Goal: Information Seeking & Learning: Learn about a topic

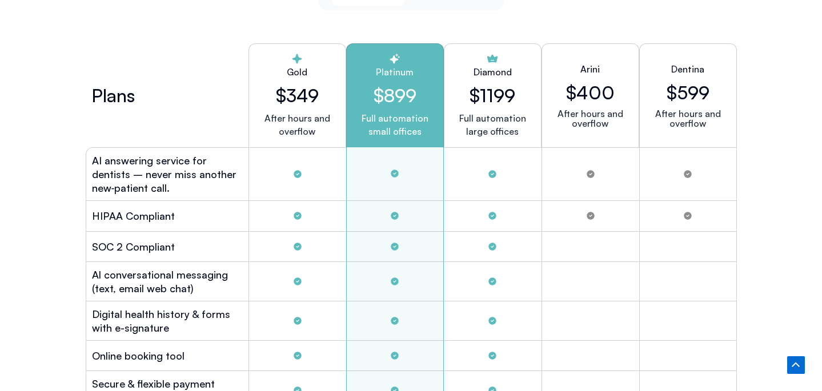
scroll to position [3085, 0]
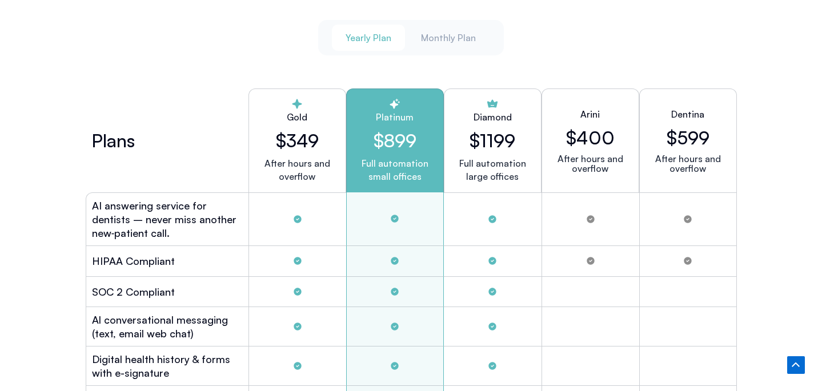
click at [316, 130] on h2 "$349" at bounding box center [297, 141] width 78 height 22
click at [358, 138] on h2 "$899" at bounding box center [395, 141] width 78 height 22
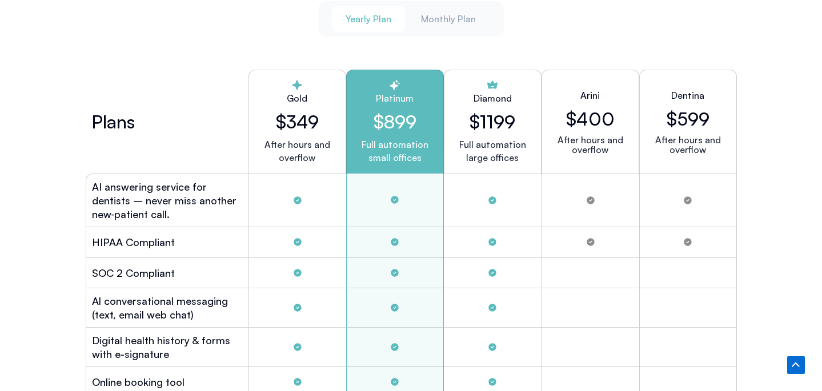
scroll to position [3111, 0]
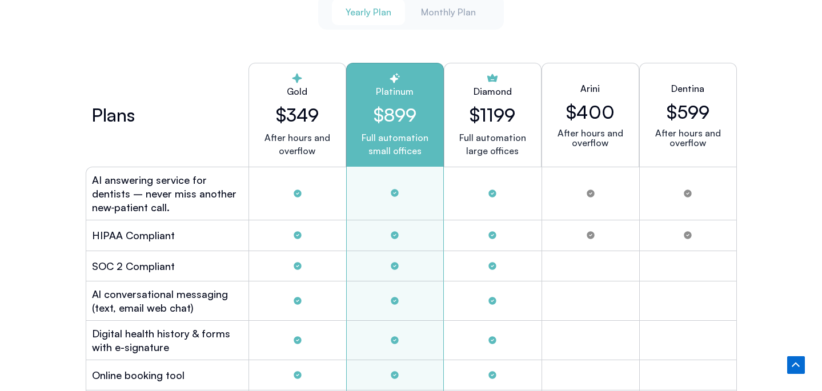
click at [694, 71] on div "Dentina $599 After hours and overflow" at bounding box center [688, 115] width 98 height 104
click at [693, 75] on div "Dentina $599 After hours and overflow" at bounding box center [688, 115] width 98 height 104
click at [684, 116] on h2 "$599" at bounding box center [688, 112] width 43 height 22
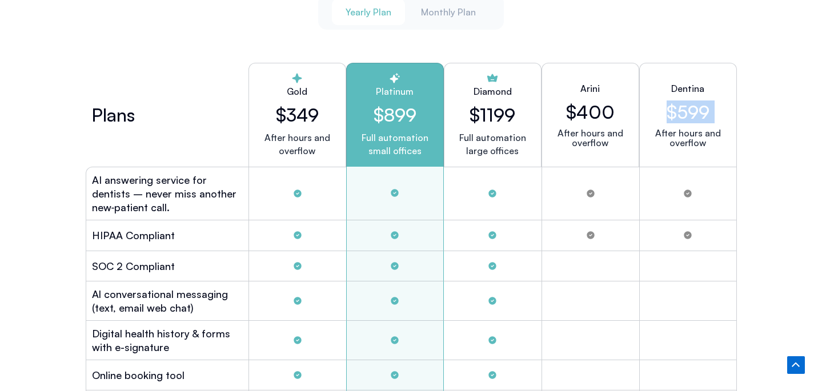
click at [684, 116] on h2 "$599" at bounding box center [688, 112] width 43 height 22
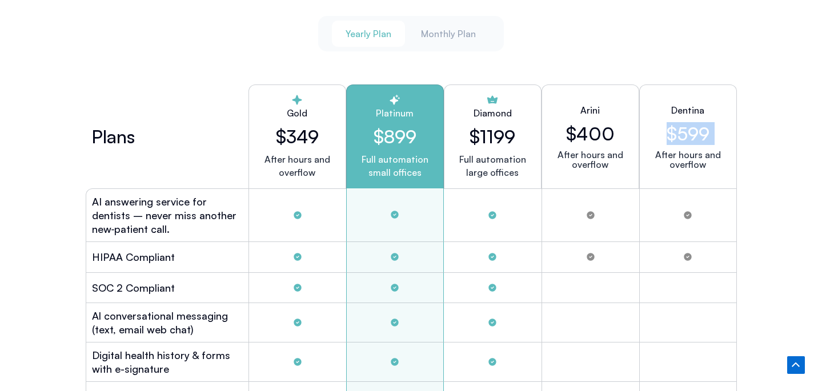
scroll to position [3085, 0]
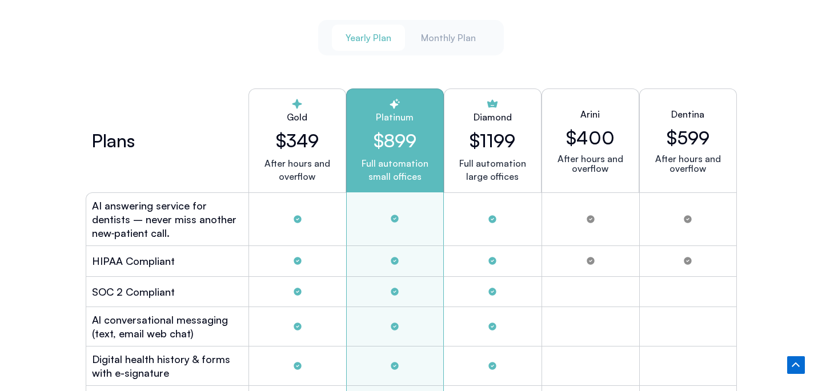
click at [680, 108] on h2 "Dentina" at bounding box center [687, 114] width 33 height 14
drag, startPoint x: 680, startPoint y: 108, endPoint x: 681, endPoint y: 162, distance: 54.3
click at [680, 163] on div "Dentina $599 After hours and overflow" at bounding box center [688, 141] width 98 height 104
click at [271, 138] on h2 "$349" at bounding box center [297, 141] width 78 height 22
drag, startPoint x: 271, startPoint y: 138, endPoint x: 292, endPoint y: 135, distance: 21.3
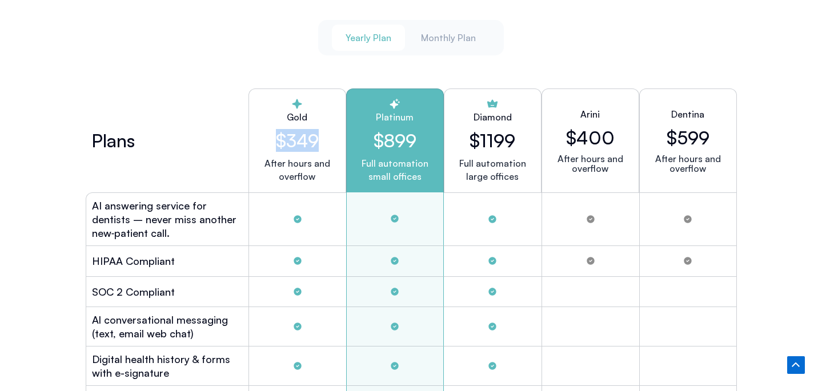
click at [292, 135] on h2 "$349" at bounding box center [297, 141] width 78 height 22
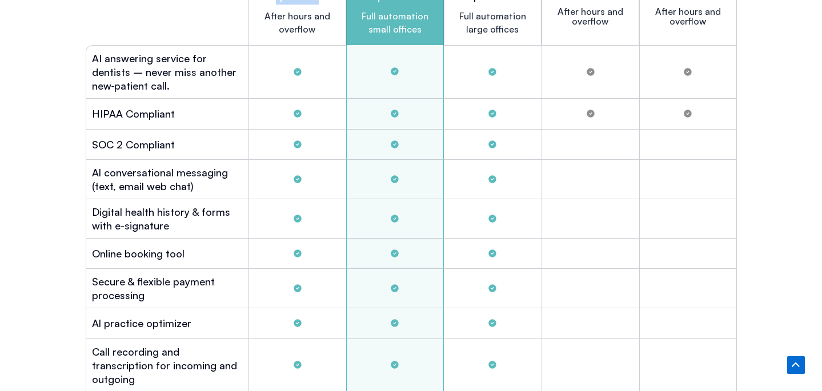
scroll to position [3275, 0]
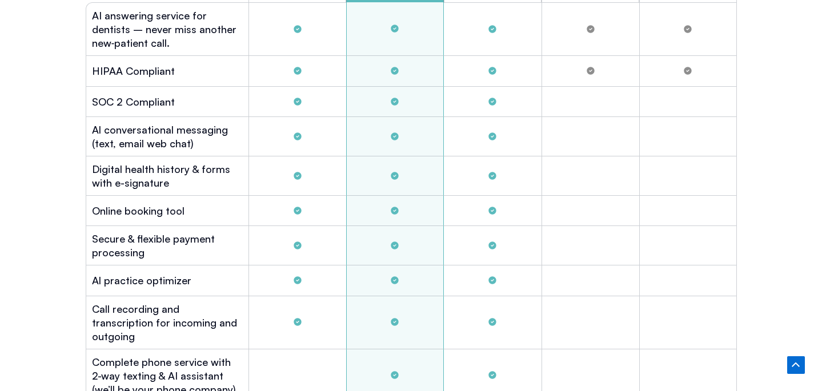
click at [168, 180] on h2 "Digital health history & forms with e-signature" at bounding box center [167, 175] width 151 height 27
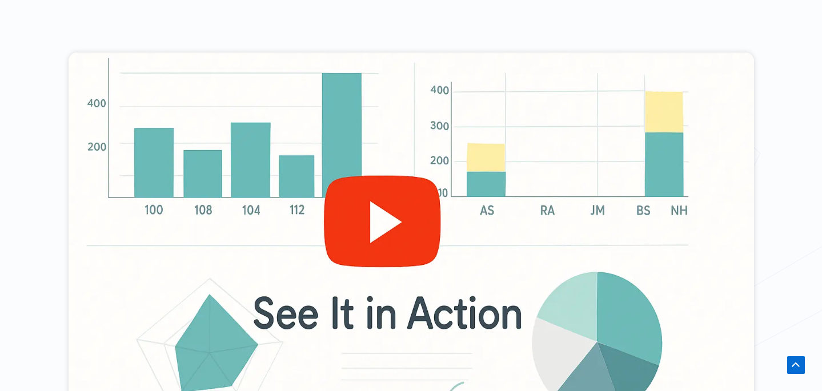
scroll to position [512, 0]
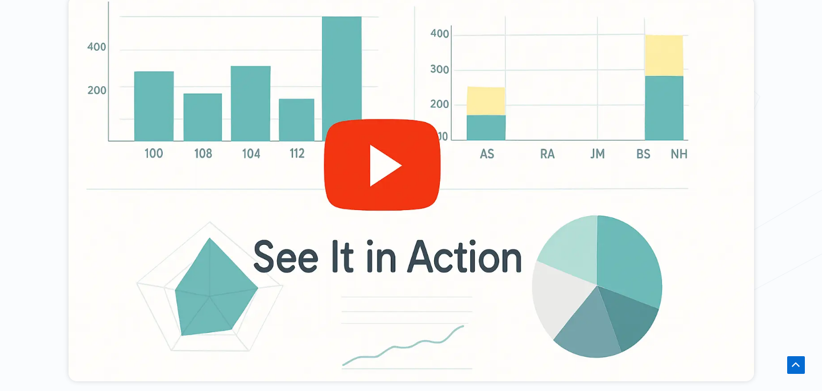
drag, startPoint x: 326, startPoint y: 201, endPoint x: 282, endPoint y: 163, distance: 57.9
click at [282, 163] on div at bounding box center [411, 189] width 685 height 386
